Goal: Information Seeking & Learning: Learn about a topic

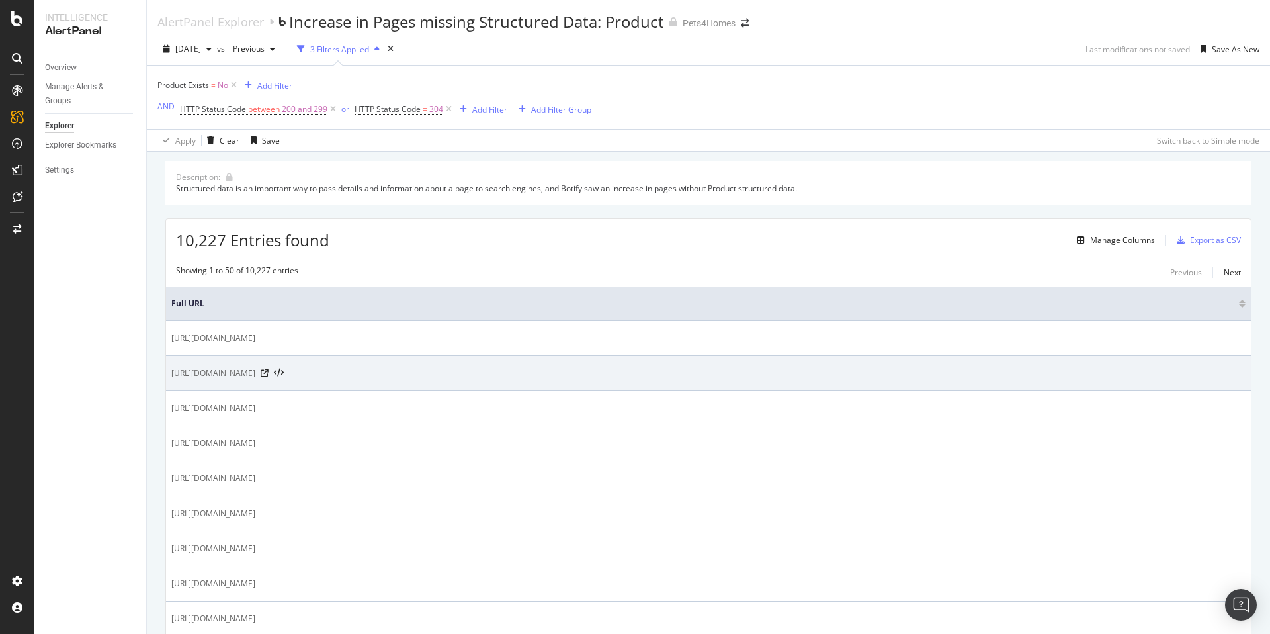
click at [255, 373] on span "[URL][DOMAIN_NAME]" at bounding box center [213, 373] width 84 height 13
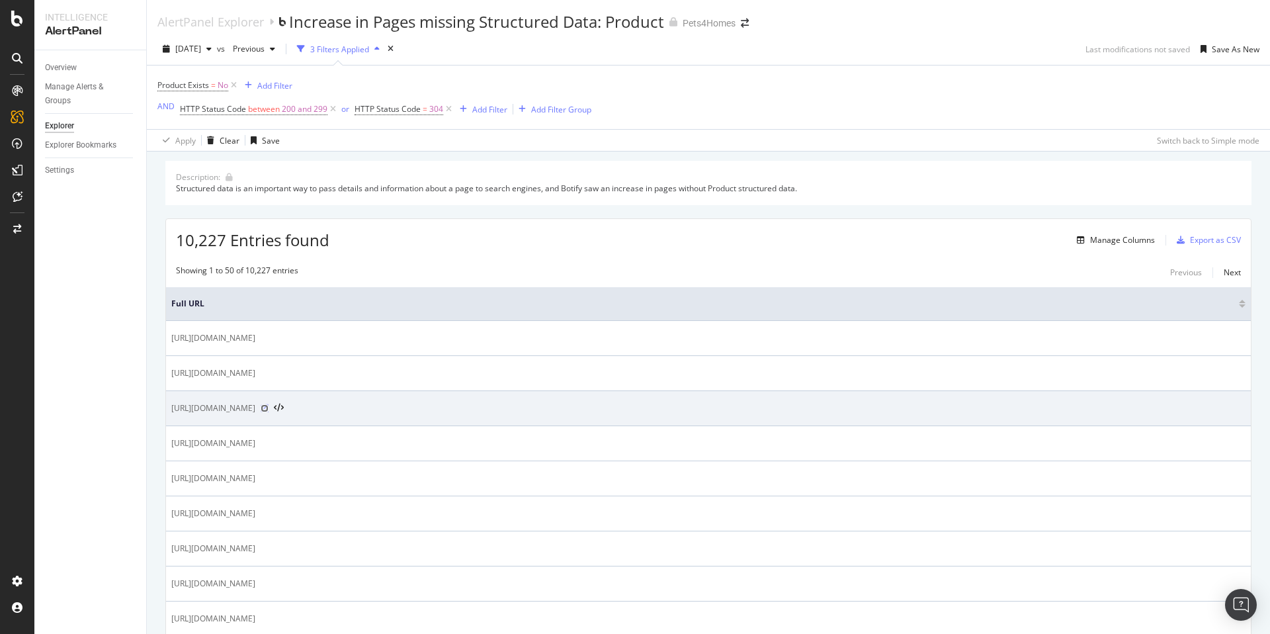
click at [269, 410] on icon at bounding box center [265, 408] width 8 height 8
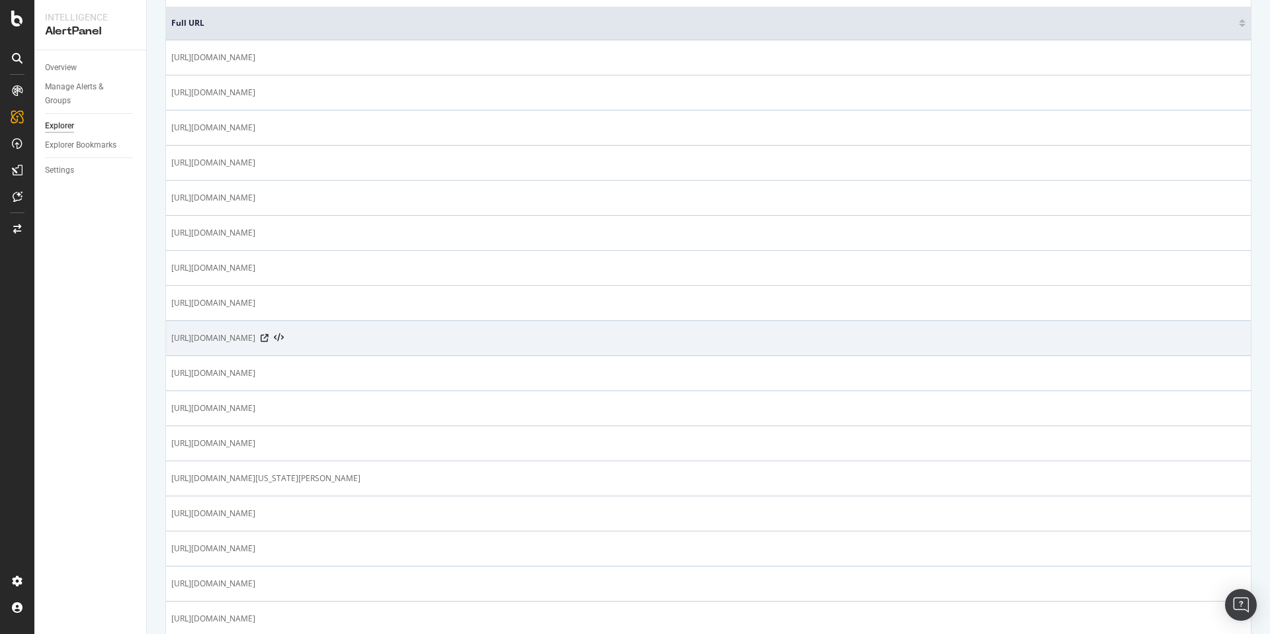
scroll to position [298, 0]
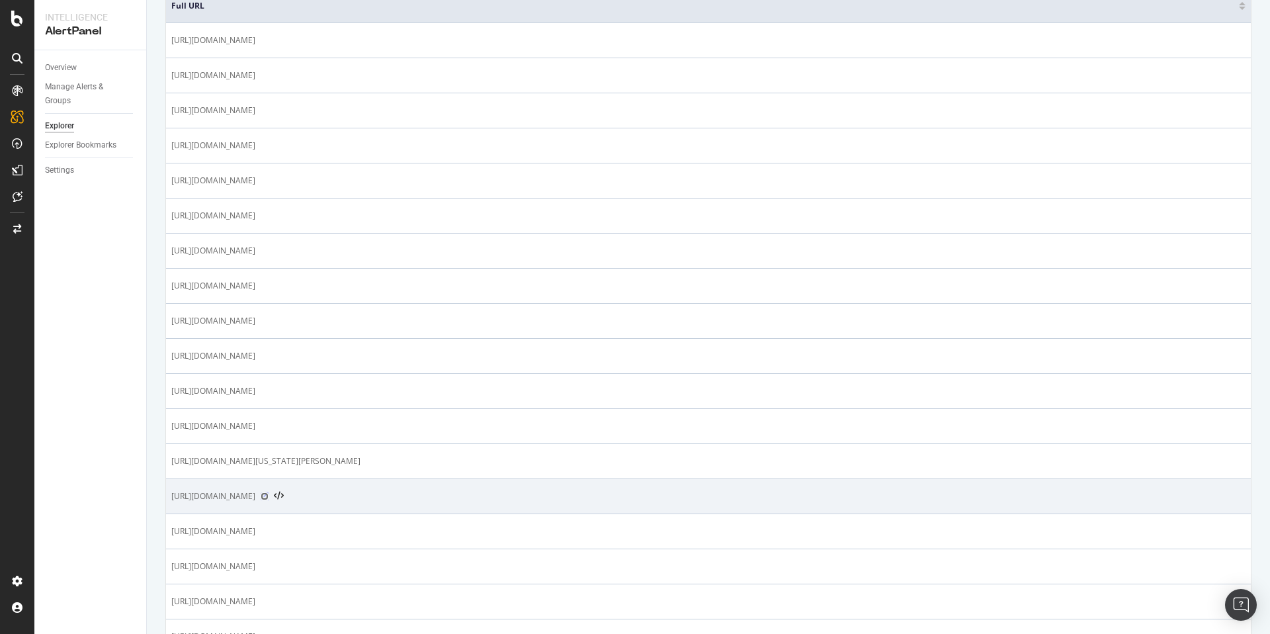
click at [269, 497] on icon at bounding box center [265, 496] width 8 height 8
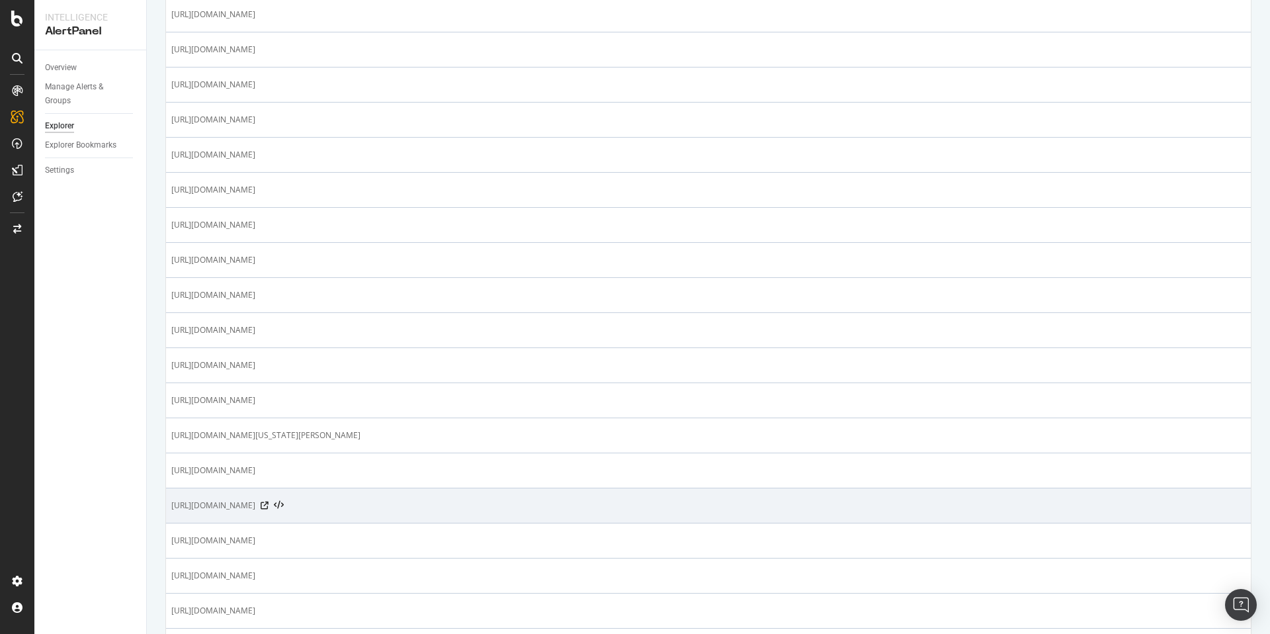
scroll to position [332, 0]
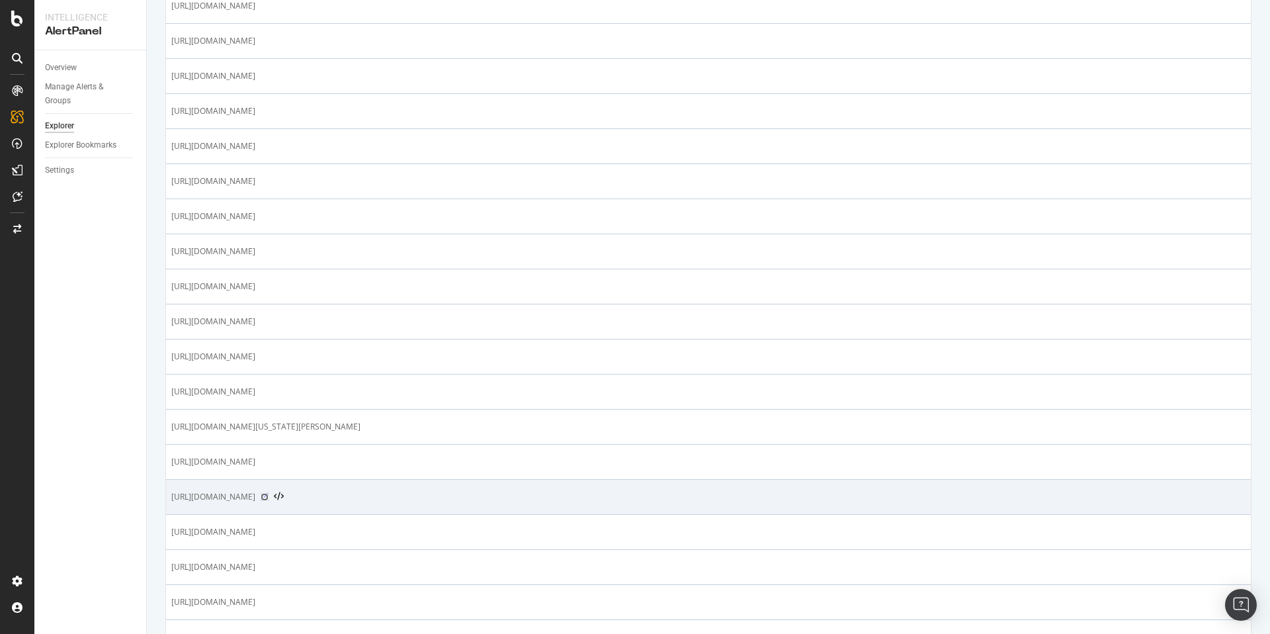
click at [269, 498] on icon at bounding box center [265, 497] width 8 height 8
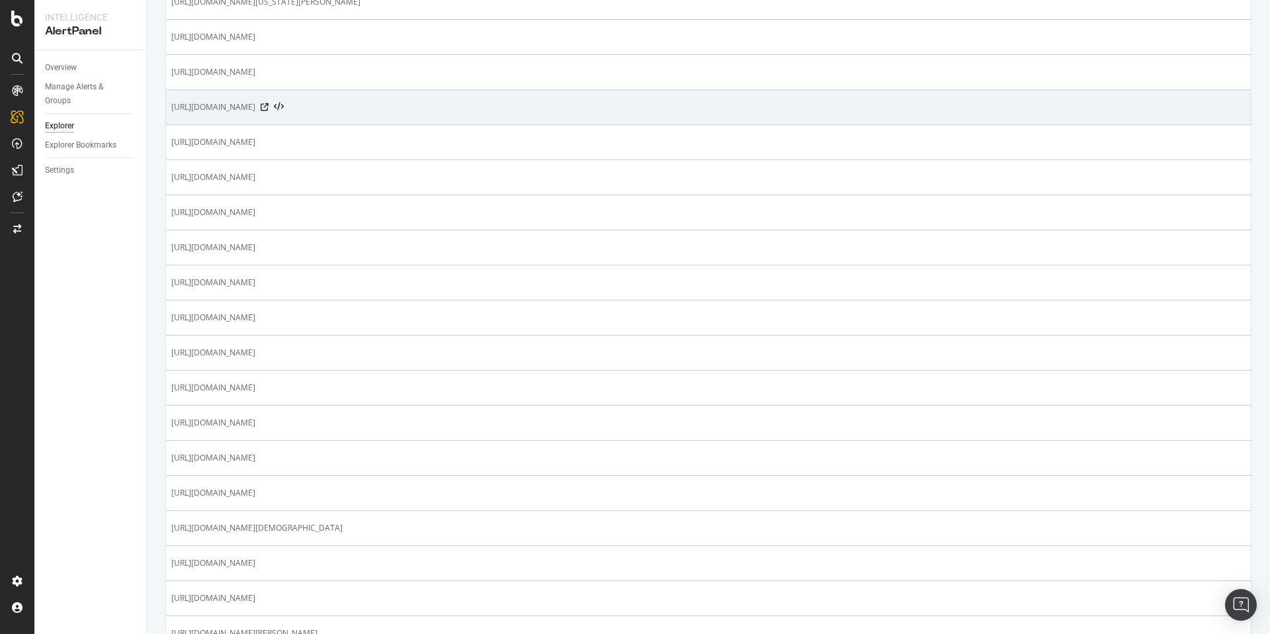
scroll to position [1125, 0]
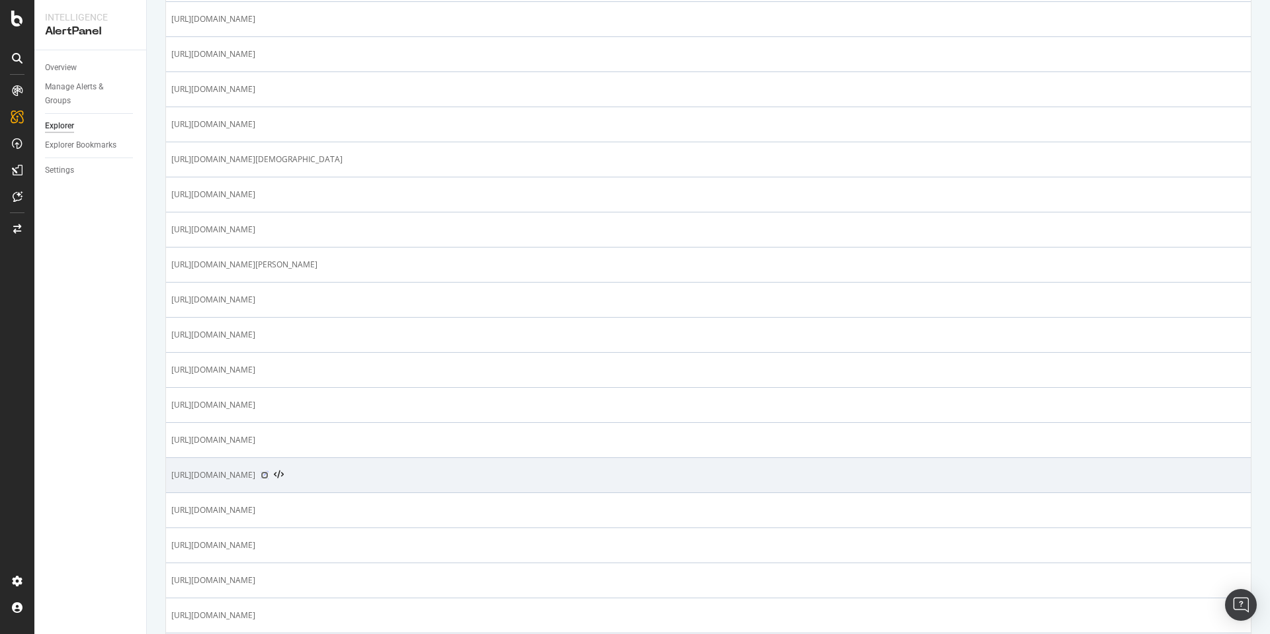
click at [269, 476] on icon at bounding box center [265, 475] width 8 height 8
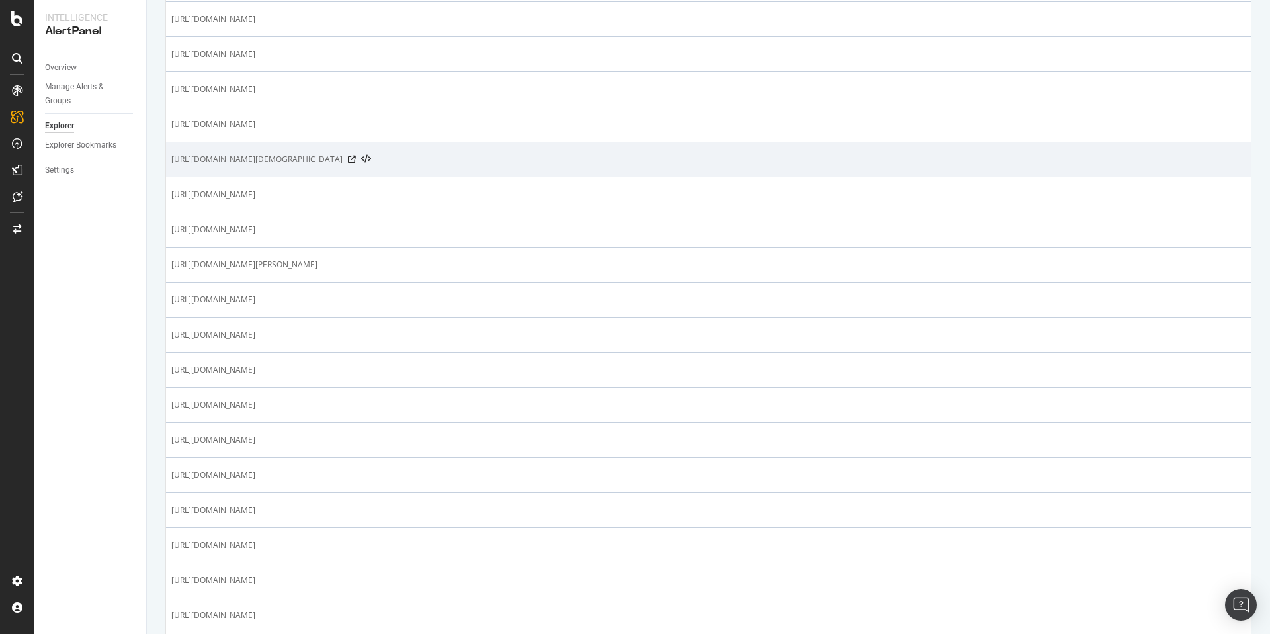
scroll to position [0, 0]
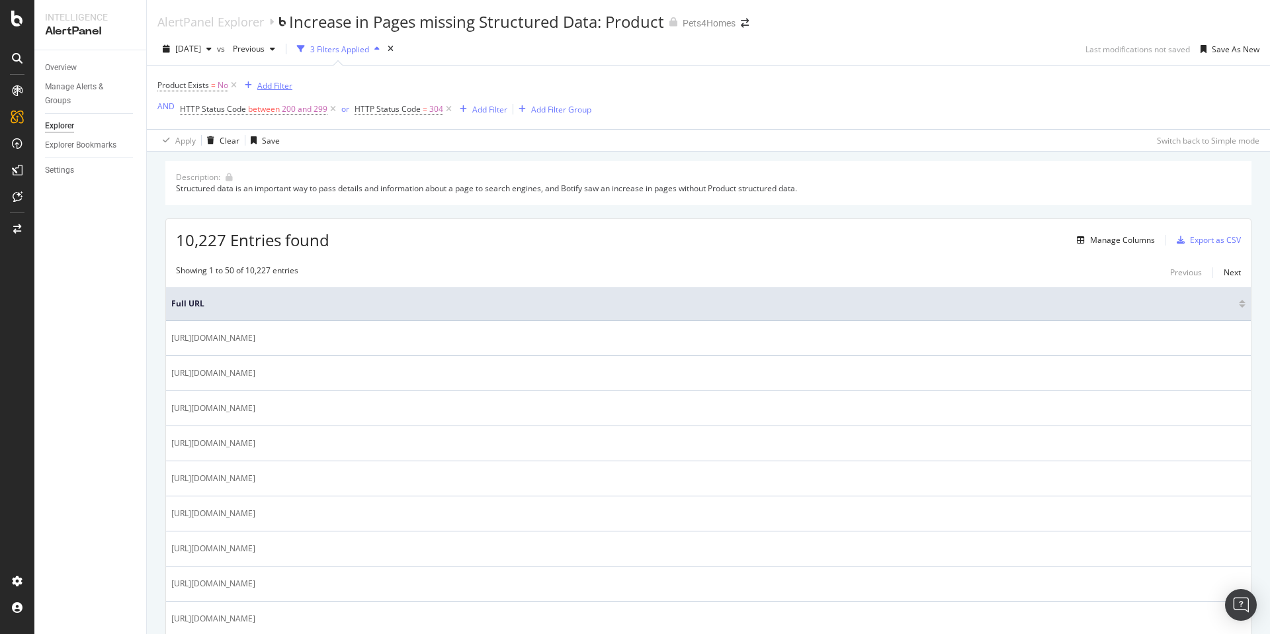
click at [263, 84] on div "Add Filter" at bounding box center [274, 85] width 35 height 11
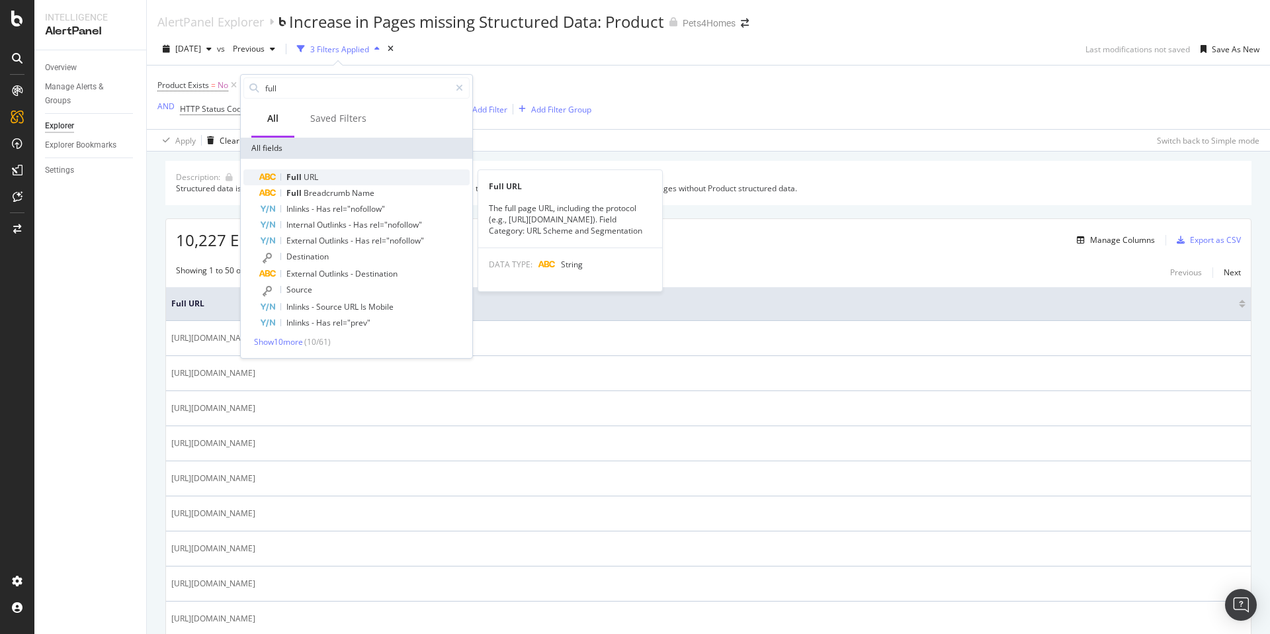
type input "full"
click at [311, 181] on span "URL" at bounding box center [311, 176] width 15 height 11
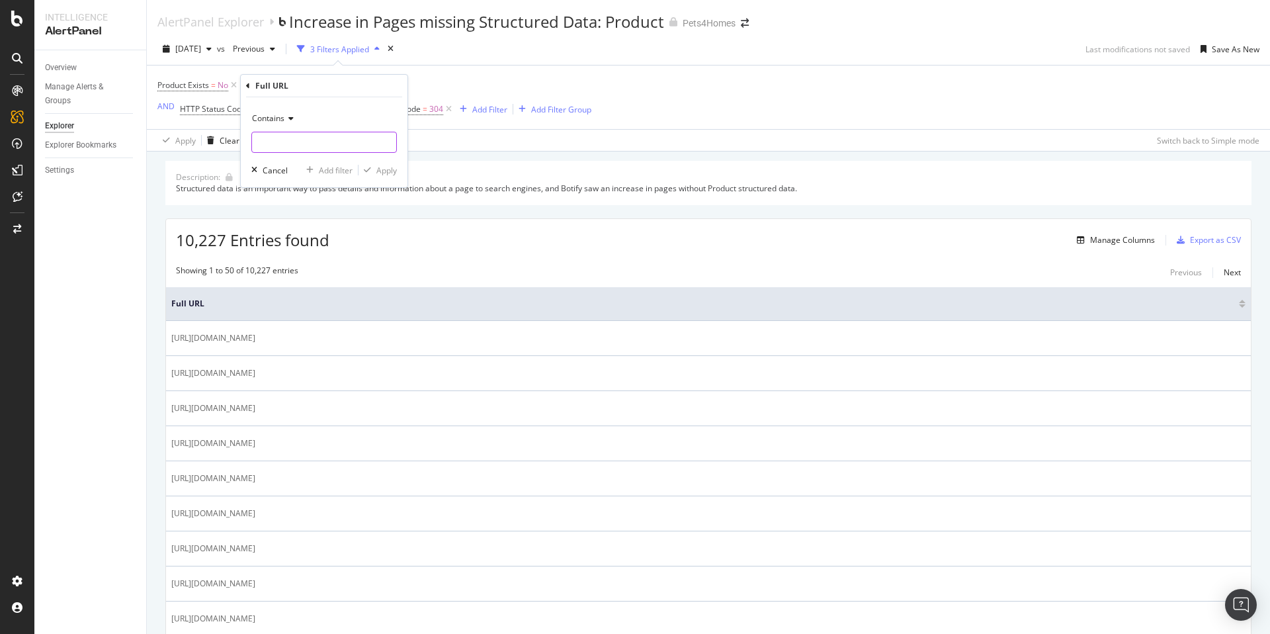
click at [302, 146] on input "text" at bounding box center [324, 142] width 144 height 21
type input "/breeder"
click at [380, 171] on div "Apply" at bounding box center [386, 170] width 21 height 11
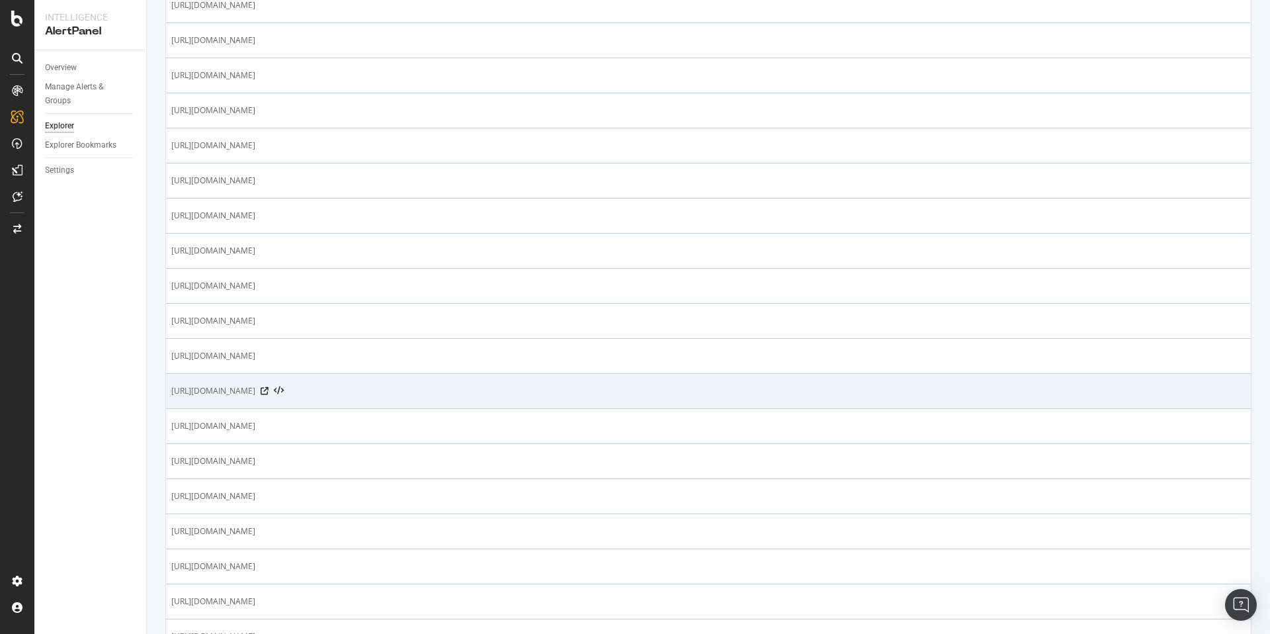
scroll to position [535, 0]
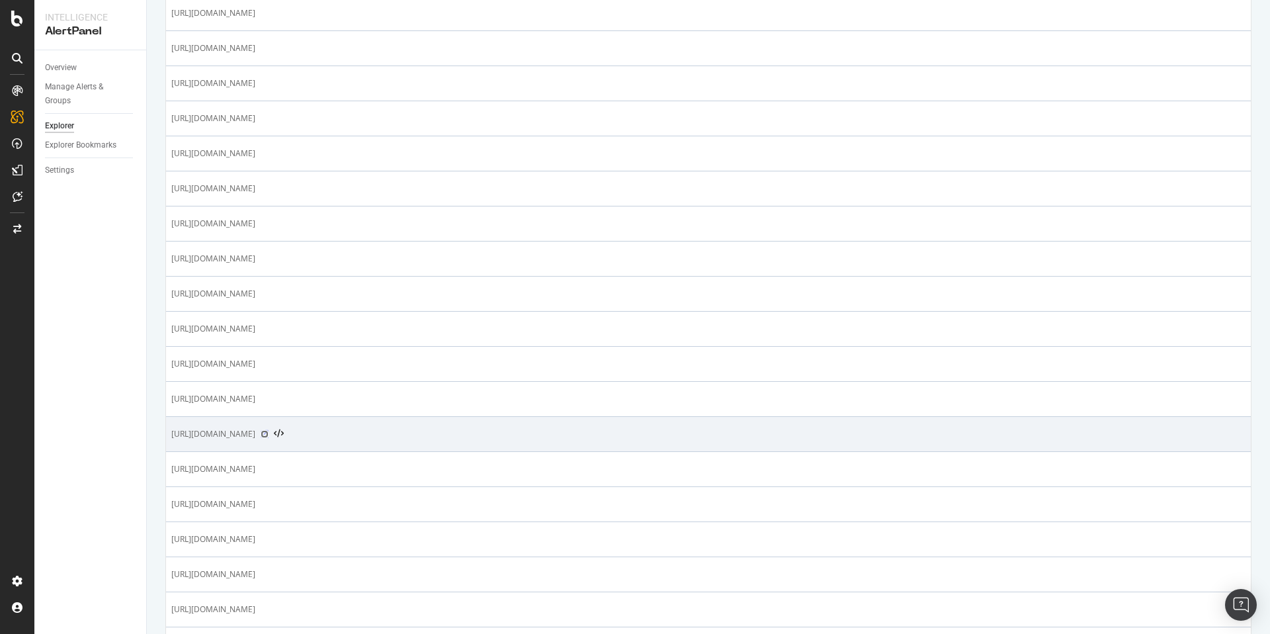
click at [269, 433] on icon at bounding box center [265, 434] width 8 height 8
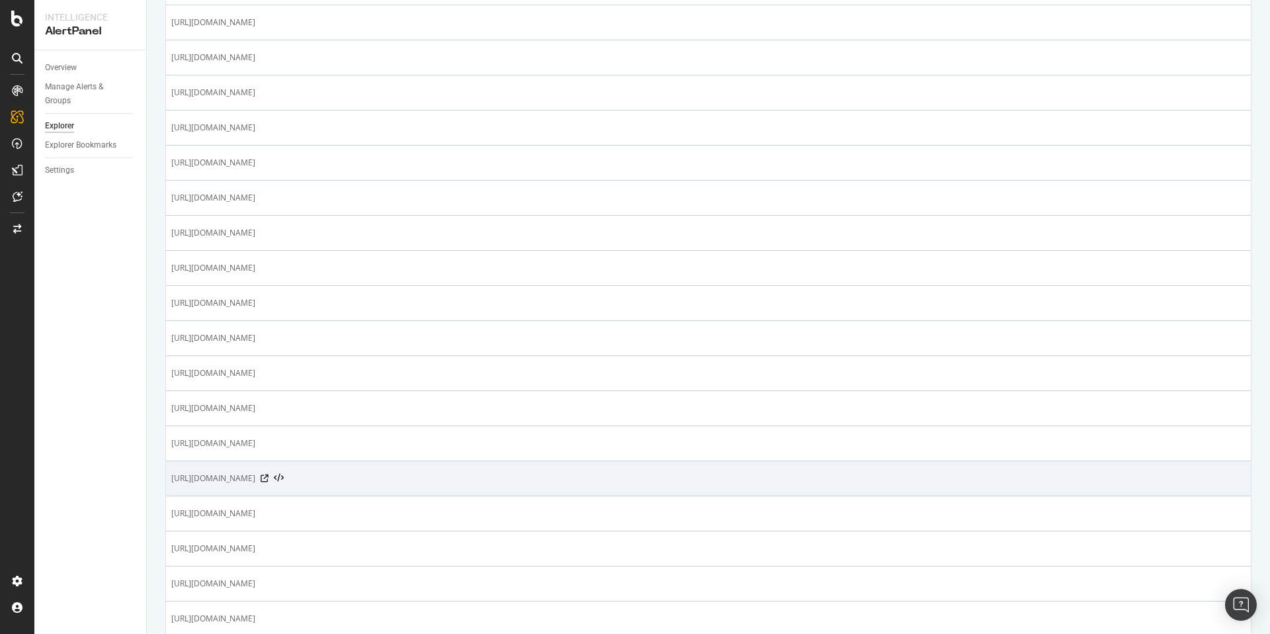
scroll to position [629, 0]
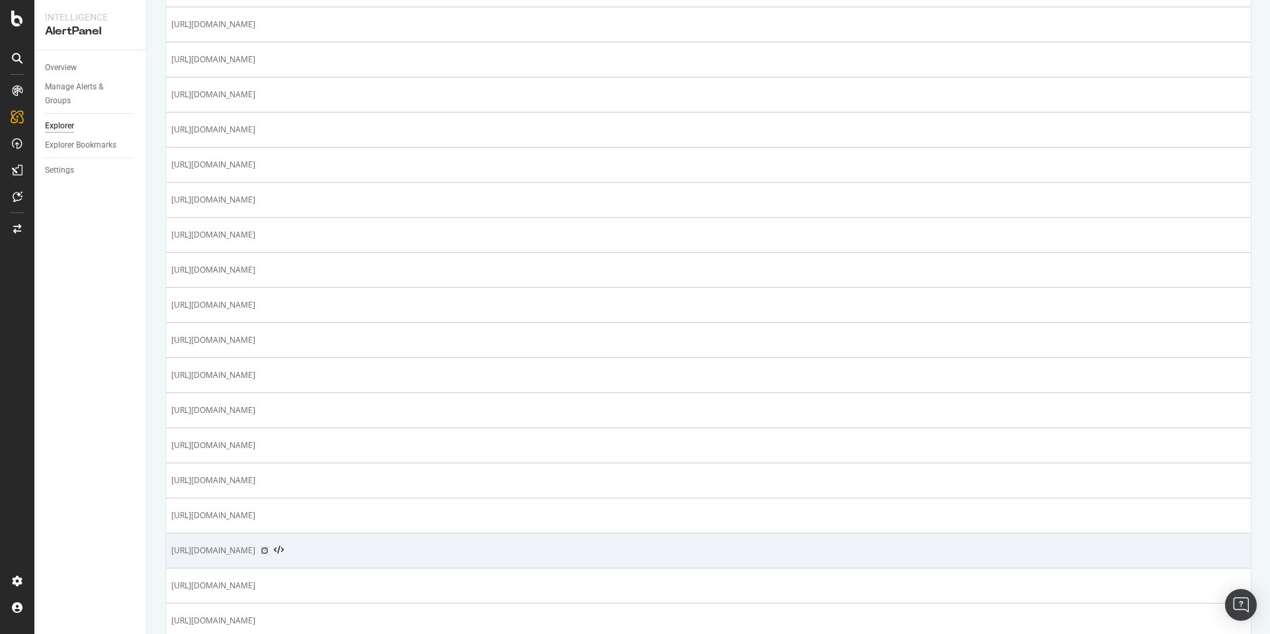
click at [269, 549] on icon at bounding box center [265, 551] width 8 height 8
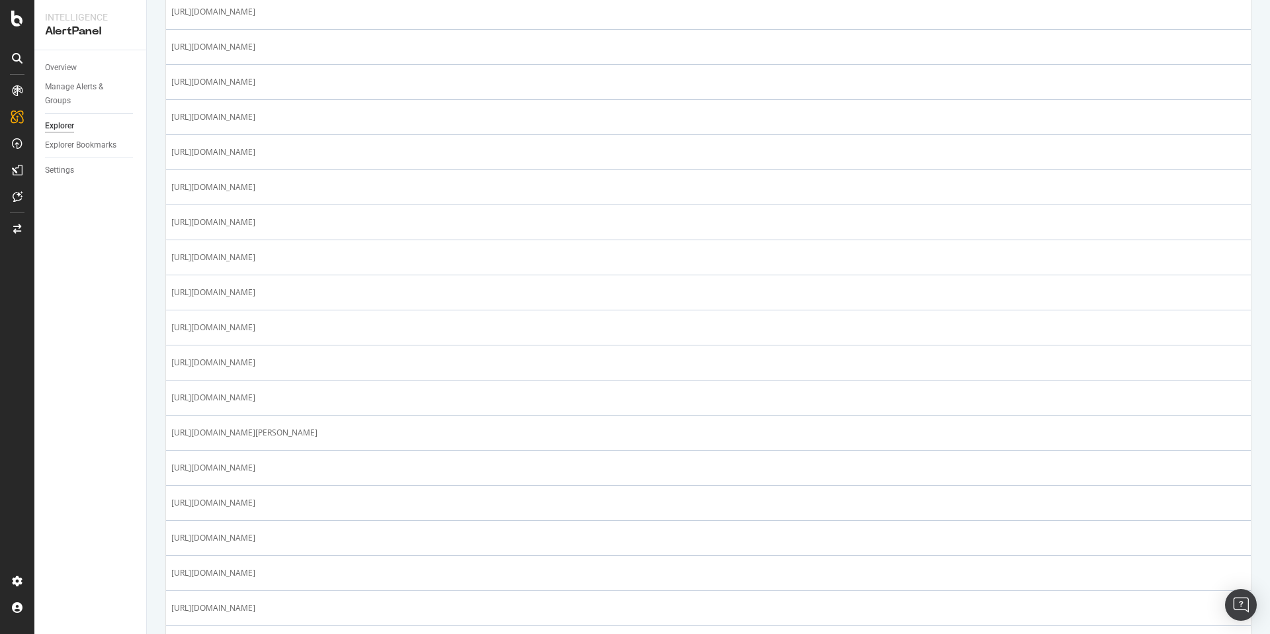
scroll to position [1409, 0]
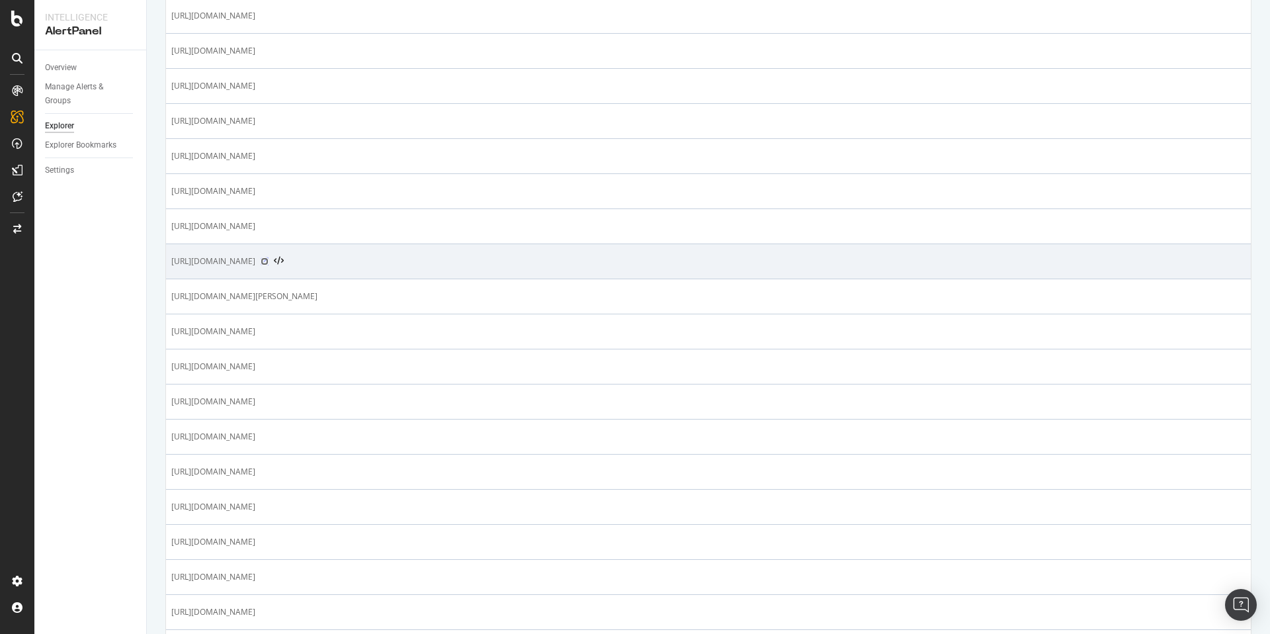
click at [269, 259] on icon at bounding box center [265, 261] width 8 height 8
